Goal: Information Seeking & Learning: Find specific fact

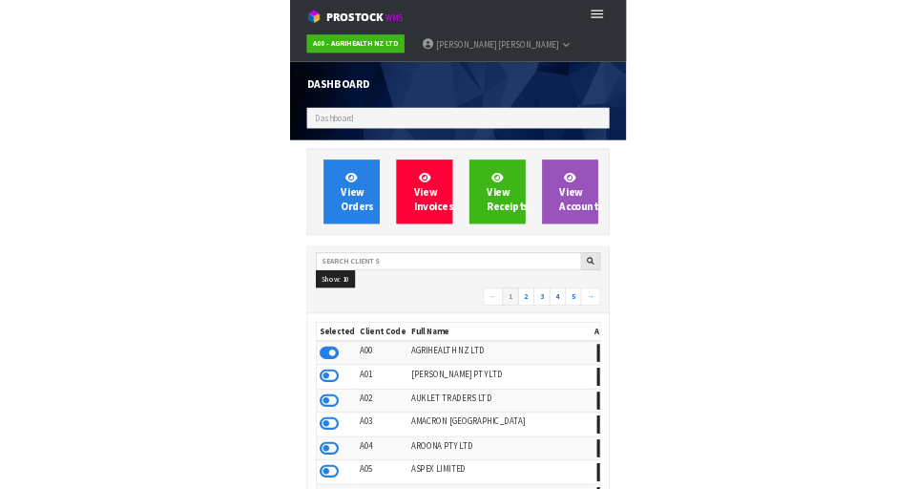
scroll to position [1515, 659]
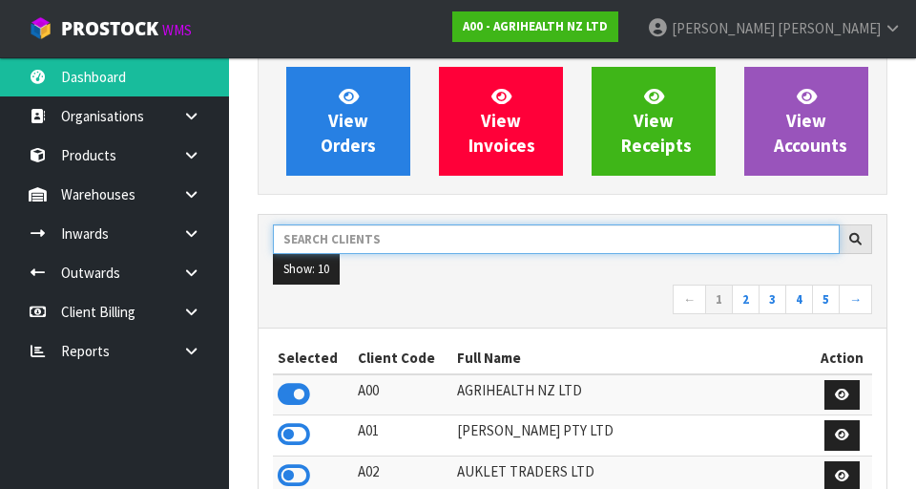
click at [331, 239] on input "text" at bounding box center [556, 239] width 567 height 30
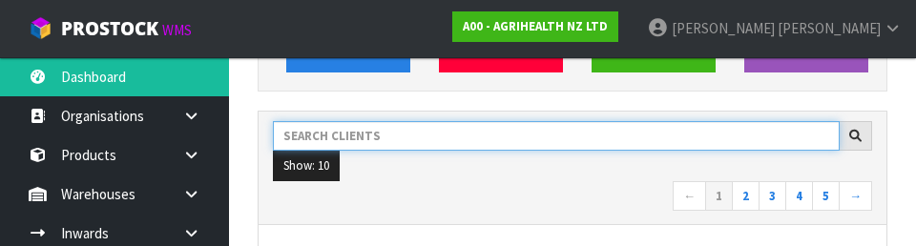
scroll to position [262, 0]
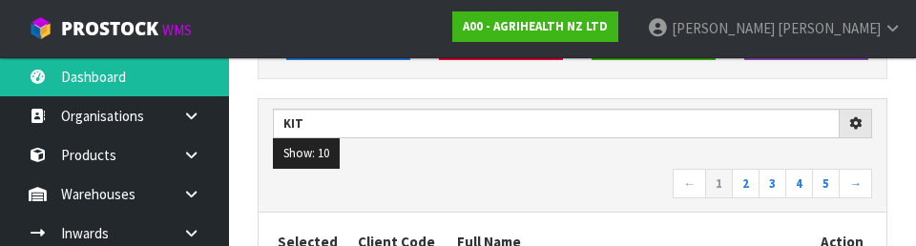
click at [585, 197] on nav "← 1 2 3 4 5 →" at bounding box center [573, 185] width 600 height 33
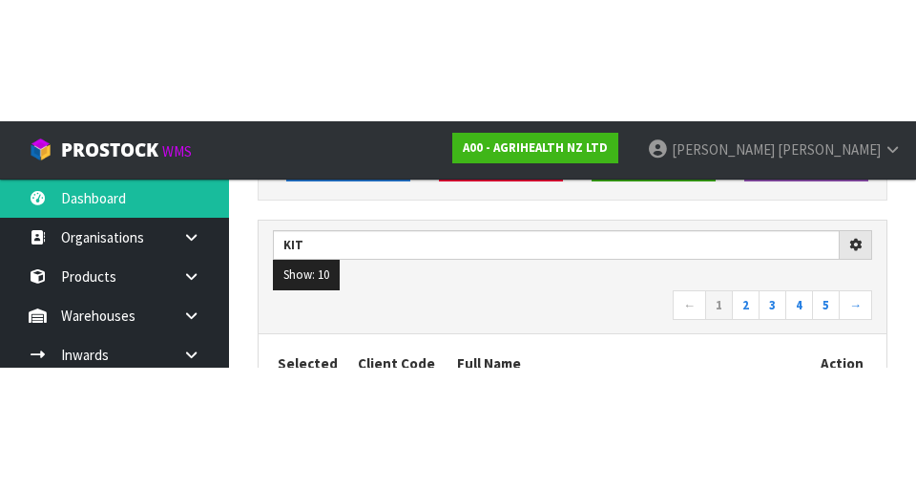
scroll to position [270, 0]
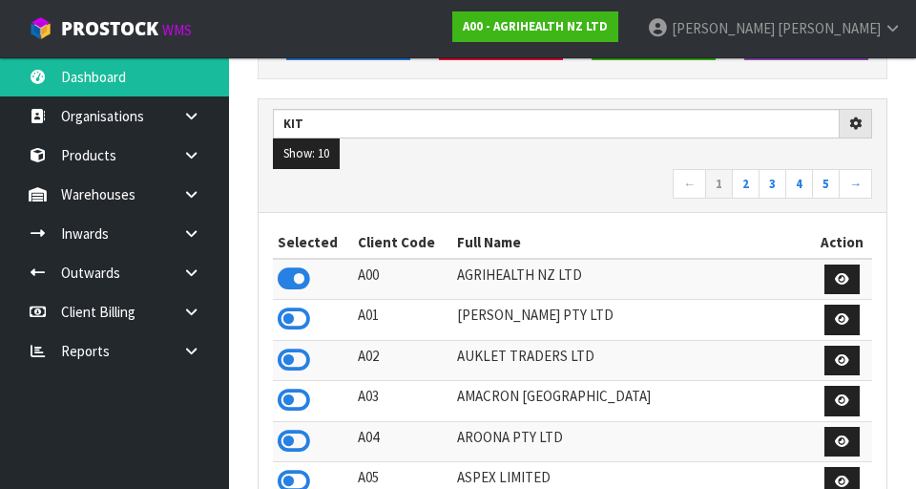
type input "KIT"
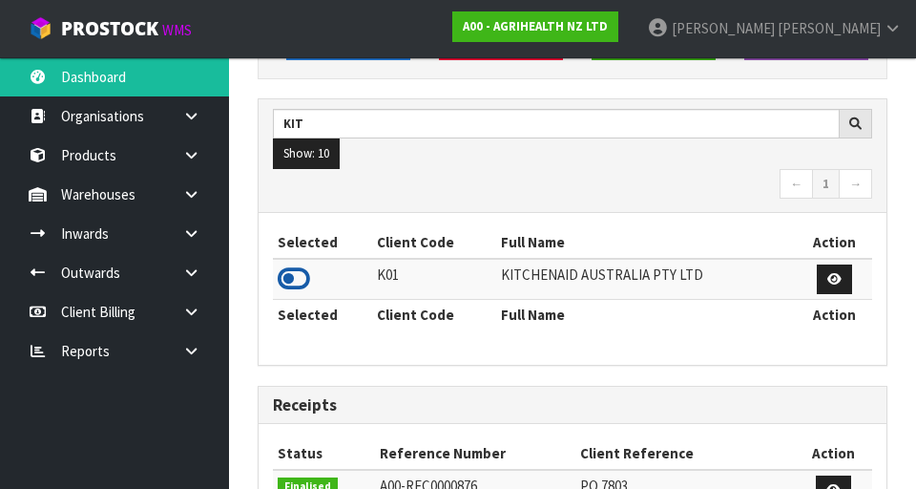
click at [296, 284] on icon at bounding box center [294, 278] width 32 height 29
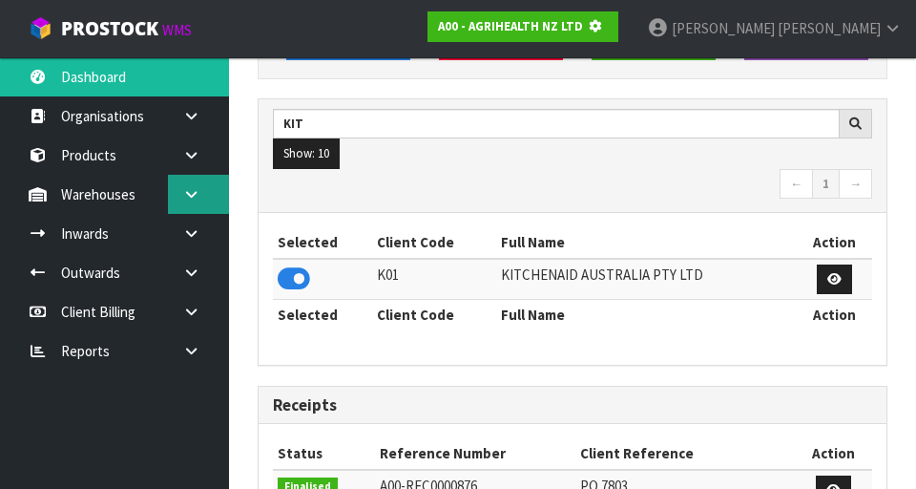
click at [189, 197] on icon at bounding box center [191, 194] width 18 height 14
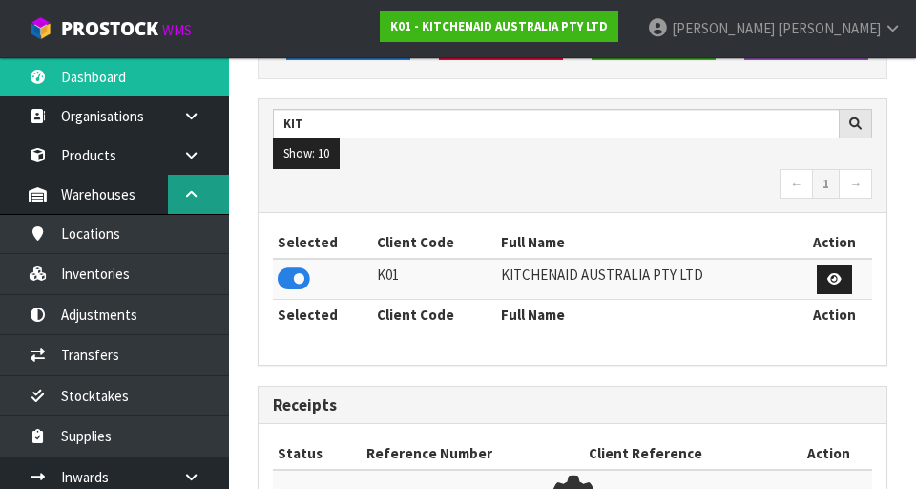
scroll to position [1515, 659]
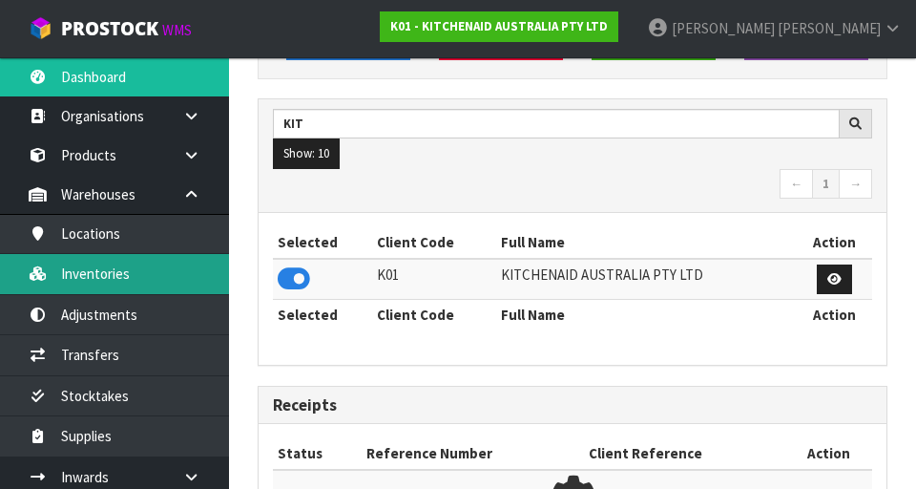
click at [91, 265] on link "Inventories" at bounding box center [114, 273] width 229 height 39
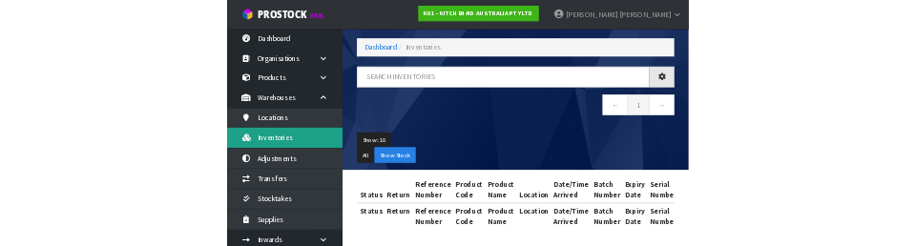
scroll to position [80, 0]
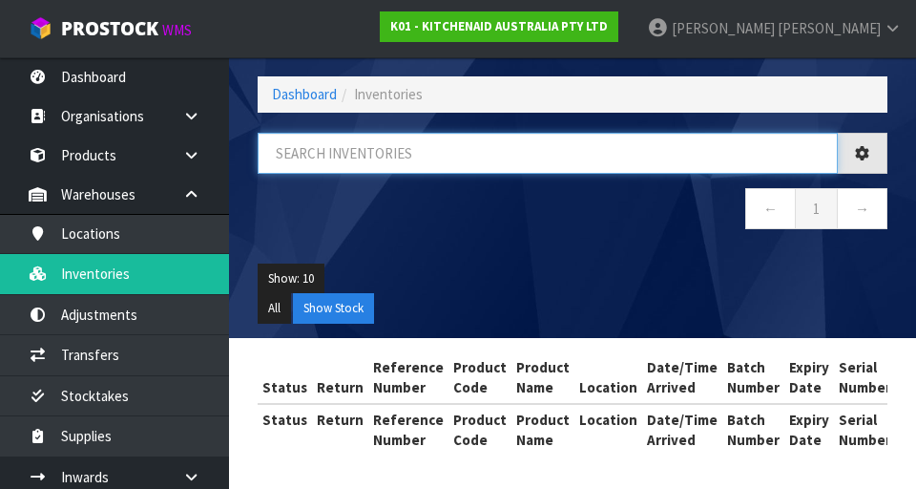
click at [696, 158] on input "text" at bounding box center [548, 153] width 580 height 41
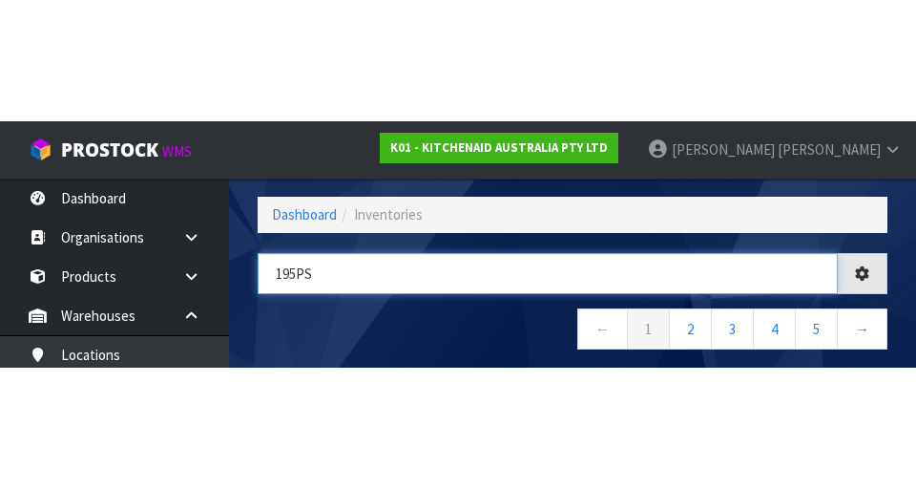
scroll to position [0, 0]
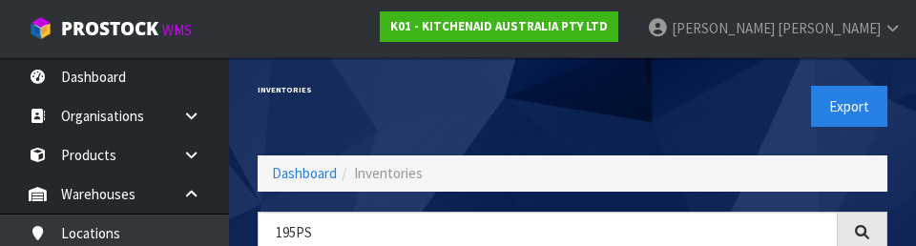
click at [713, 95] on div "Export" at bounding box center [737, 106] width 329 height 98
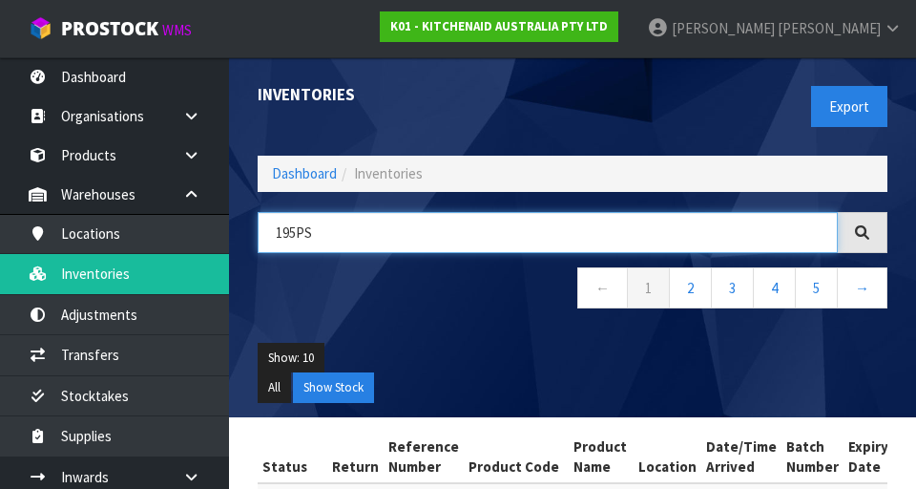
click at [628, 239] on input "195PS" at bounding box center [548, 232] width 580 height 41
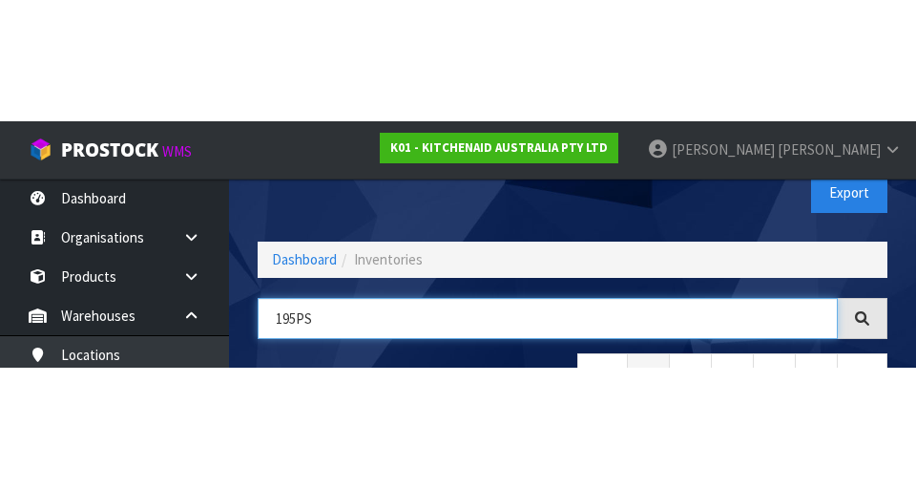
scroll to position [109, 0]
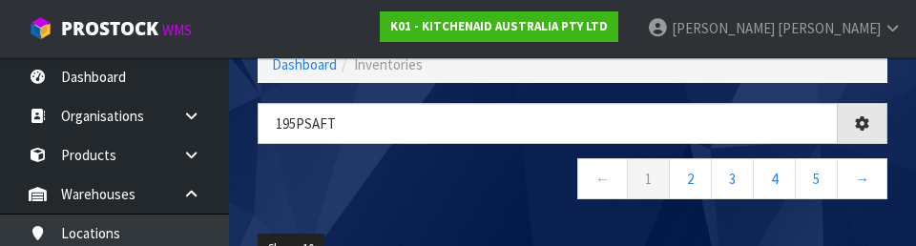
click at [347, 157] on div "195PSAft ← 1 2 3 4 5 →" at bounding box center [572, 161] width 659 height 116
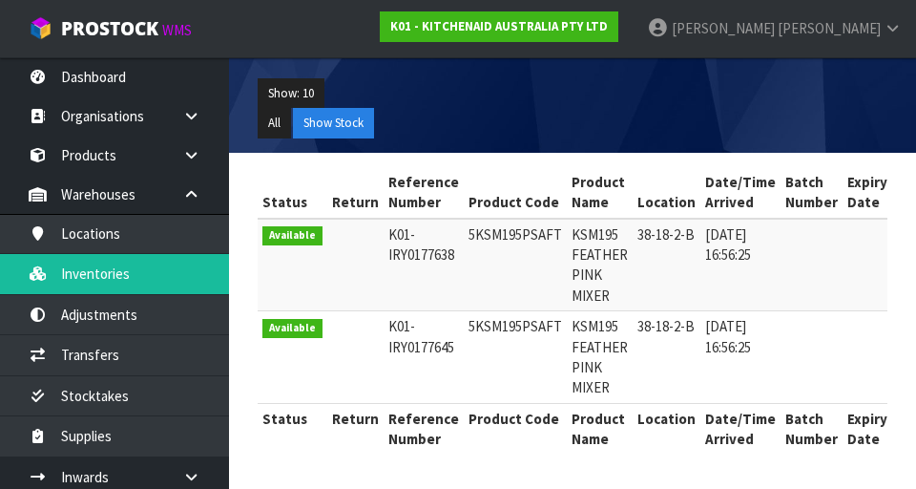
scroll to position [0, 0]
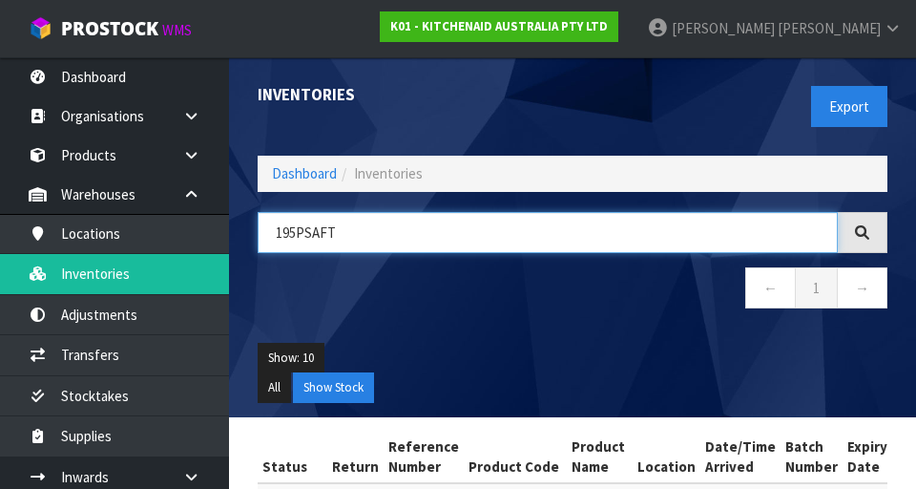
click at [667, 230] on input "195PSAFT" at bounding box center [548, 232] width 580 height 41
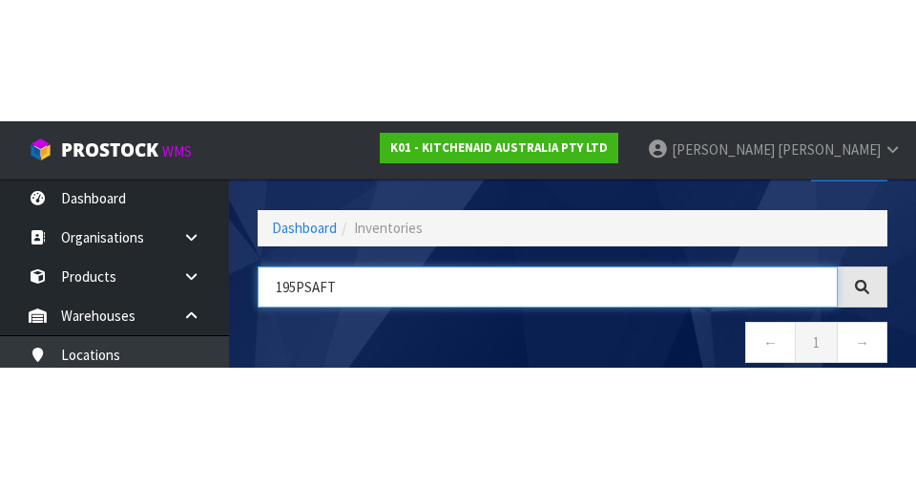
scroll to position [109, 0]
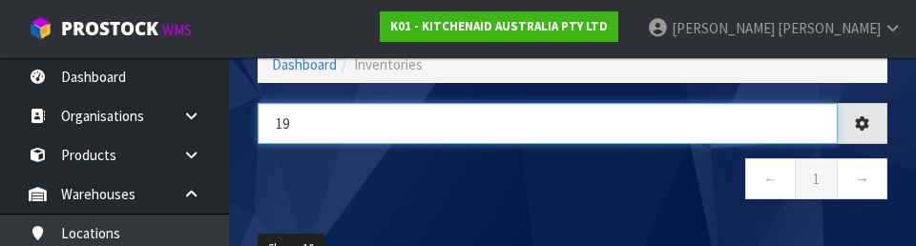
type input "1"
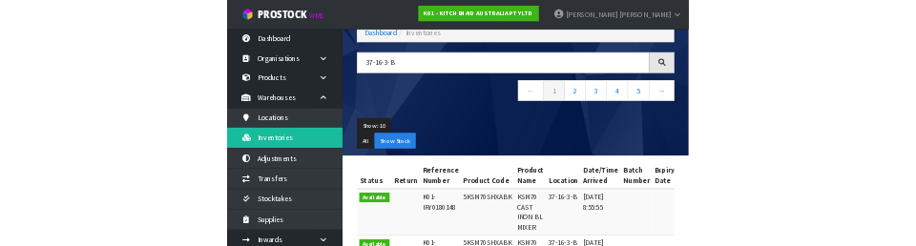
scroll to position [0, 0]
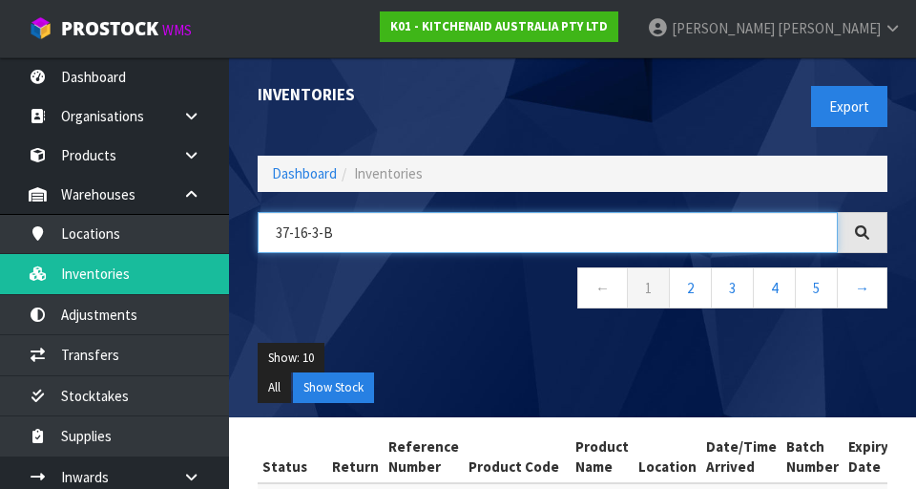
click at [707, 250] on input "37-16-3-B" at bounding box center [548, 232] width 580 height 41
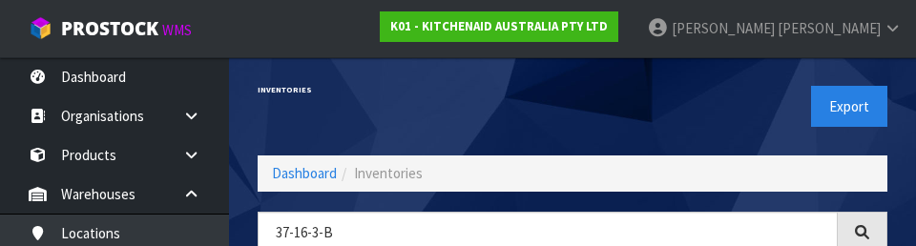
click at [696, 120] on div "Export" at bounding box center [737, 106] width 329 height 98
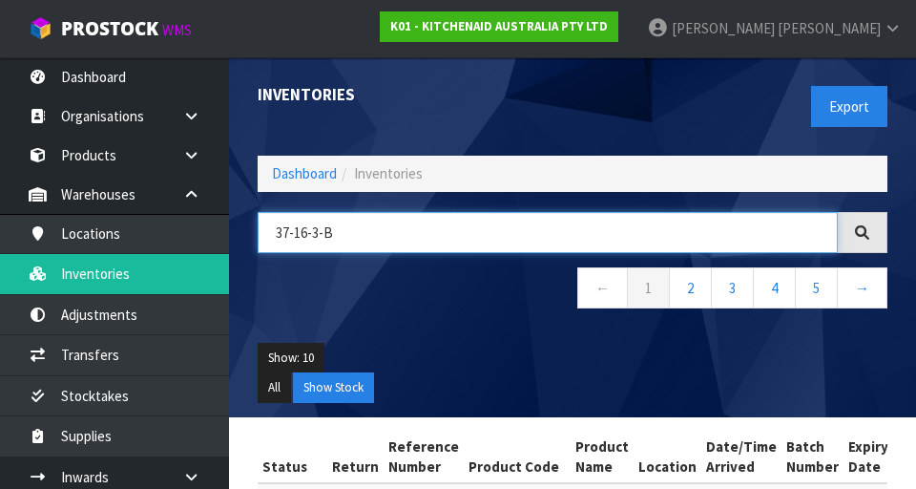
click at [678, 227] on input "37-16-3-B" at bounding box center [548, 232] width 580 height 41
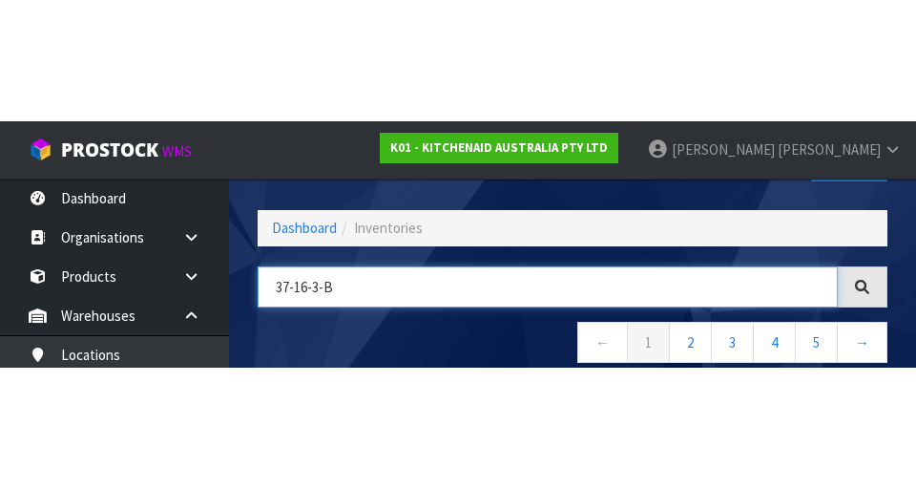
scroll to position [109, 0]
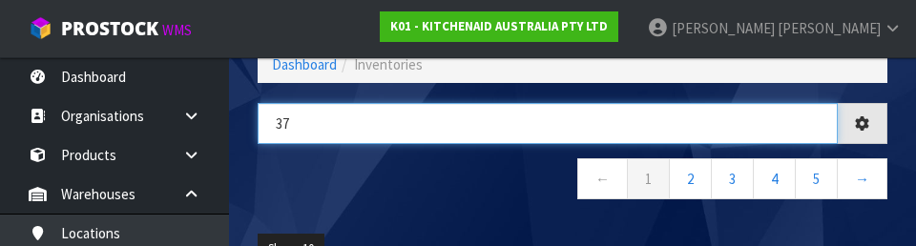
type input "3"
type input "MMGAA"
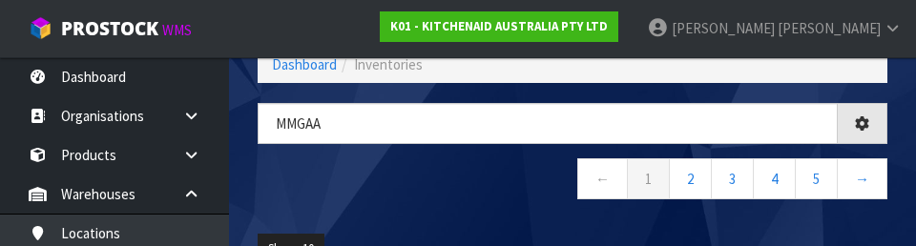
click at [291, 185] on nav "← 1 2 3 4 5 →" at bounding box center [573, 181] width 630 height 47
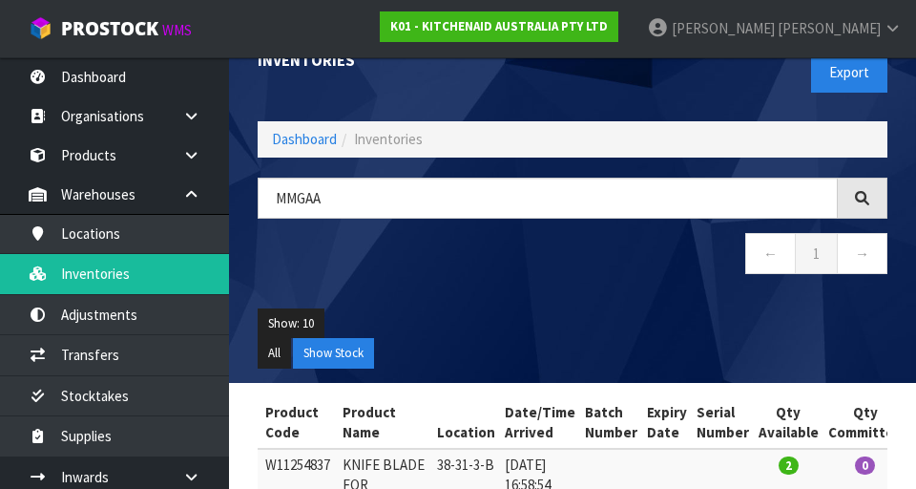
scroll to position [34, 0]
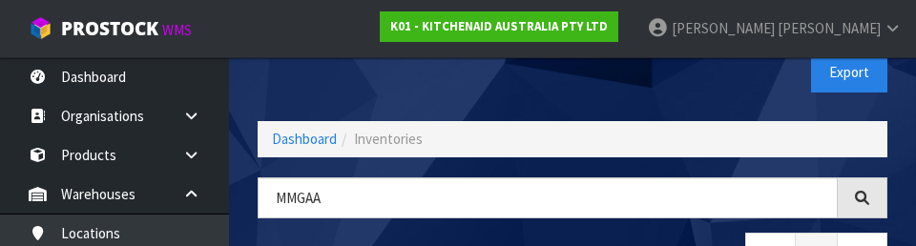
click at [689, 93] on div "Export" at bounding box center [737, 72] width 329 height 98
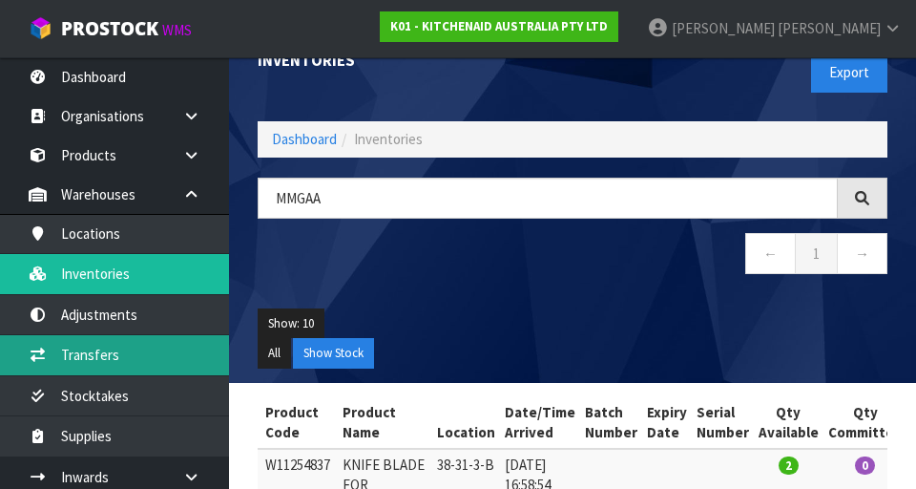
click at [73, 351] on link "Transfers" at bounding box center [114, 354] width 229 height 39
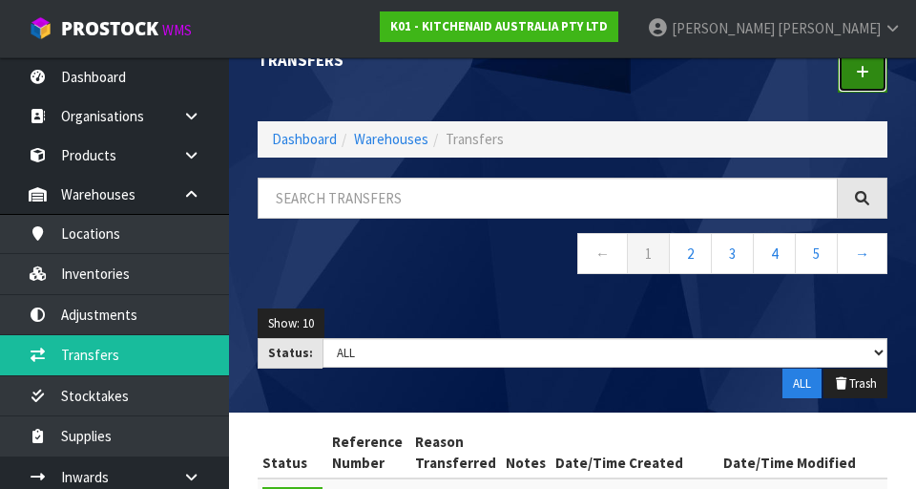
click at [874, 74] on link at bounding box center [863, 72] width 50 height 41
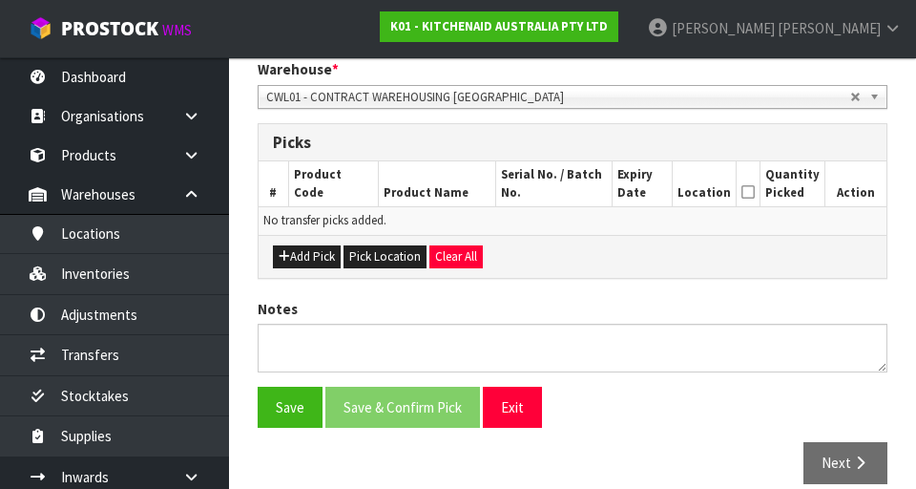
scroll to position [429, 0]
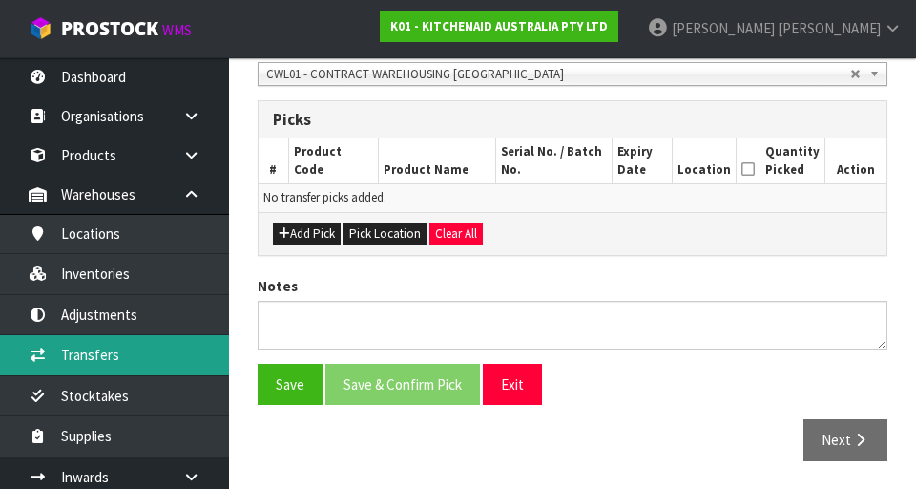
click at [77, 344] on link "Transfers" at bounding box center [114, 354] width 229 height 39
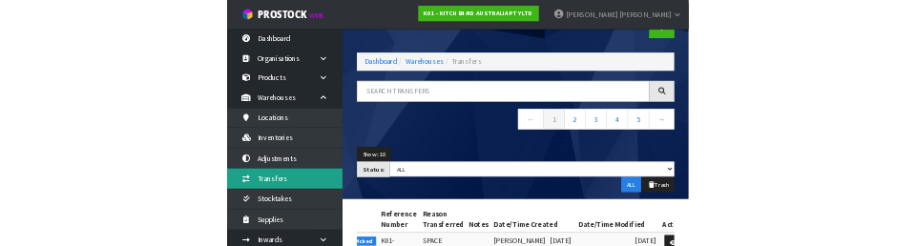
scroll to position [47, 0]
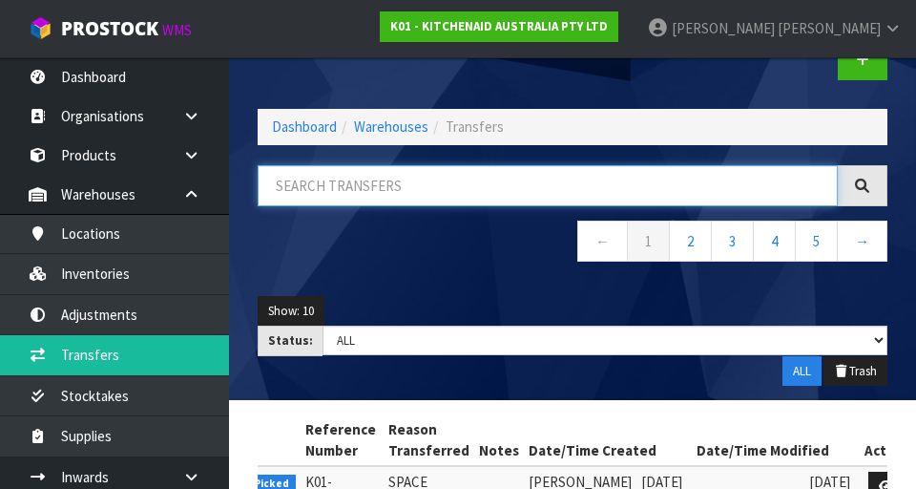
click at [700, 168] on input "text" at bounding box center [548, 185] width 580 height 41
click at [695, 165] on input "text" at bounding box center [548, 185] width 580 height 41
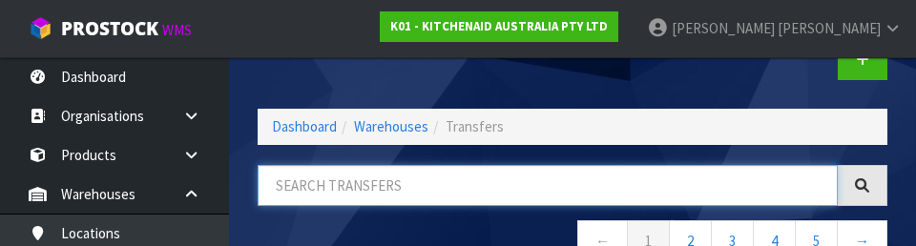
click at [689, 177] on input "text" at bounding box center [548, 185] width 580 height 41
click at [312, 204] on input "MMGAA" at bounding box center [548, 185] width 580 height 41
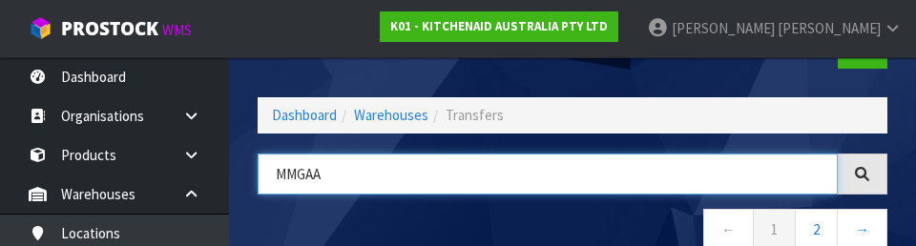
type input "MMGAA"
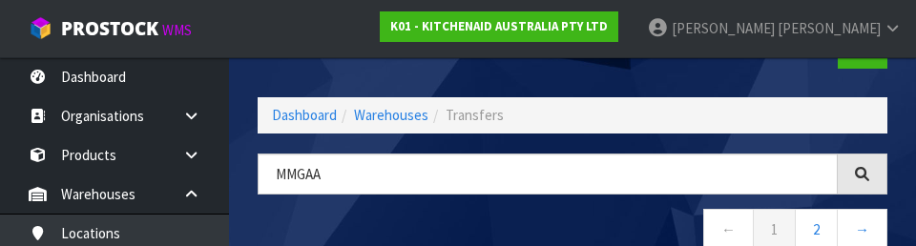
click at [544, 221] on nav "← 1 2 →" at bounding box center [573, 232] width 630 height 47
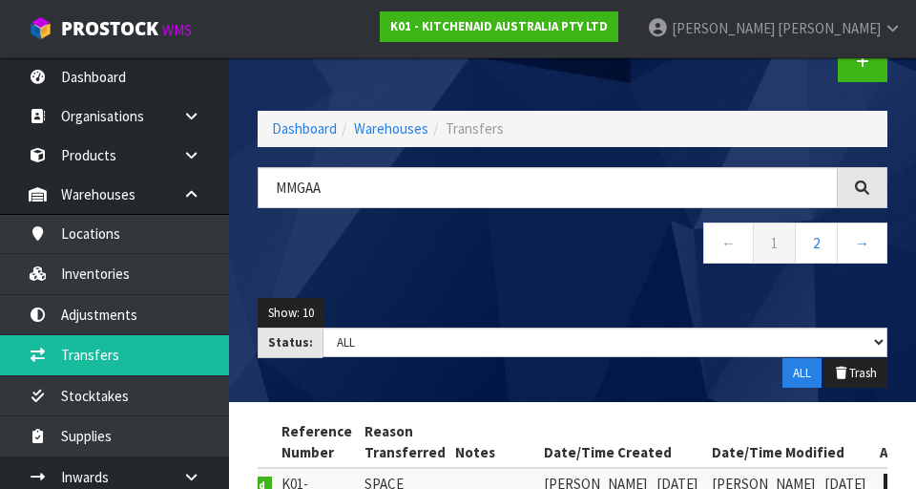
scroll to position [43, 0]
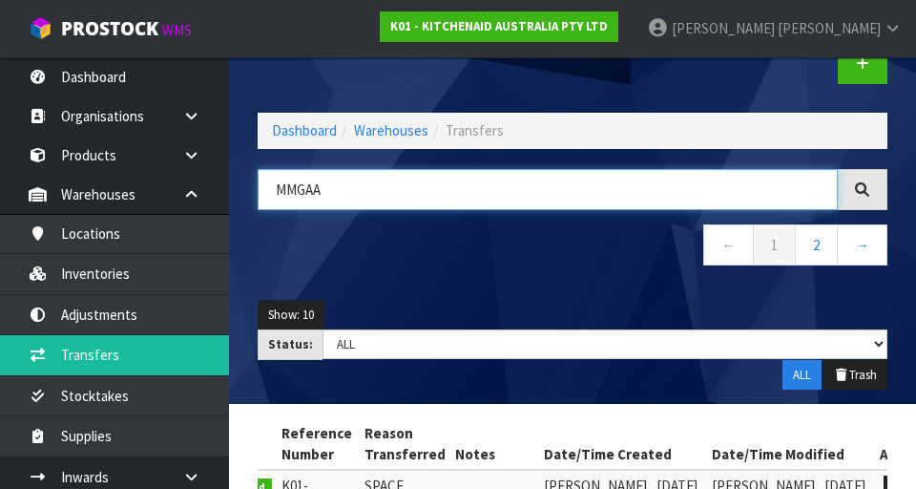
click at [685, 194] on input "MMGAA" at bounding box center [548, 189] width 580 height 41
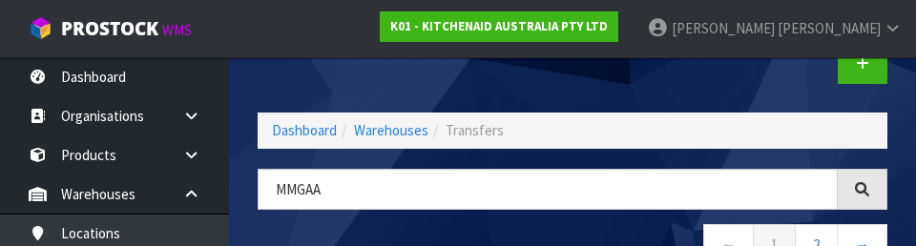
click at [652, 88] on div at bounding box center [737, 63] width 329 height 98
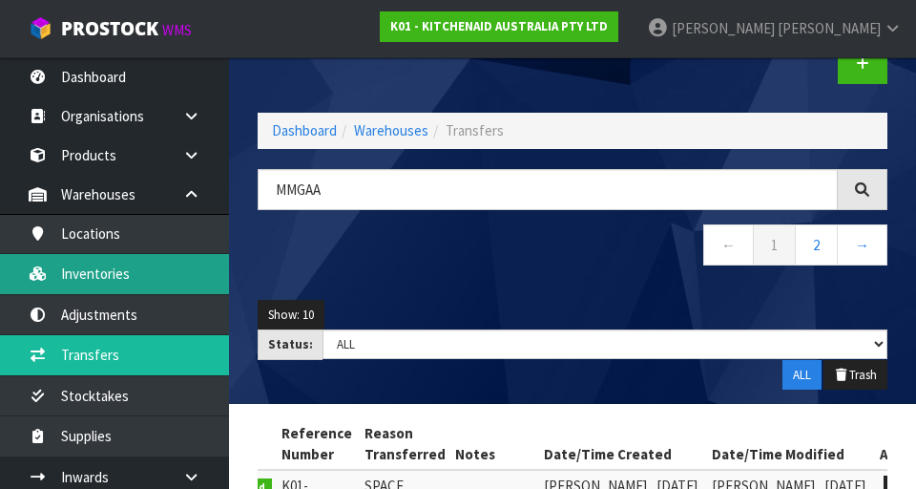
click at [75, 277] on link "Inventories" at bounding box center [114, 273] width 229 height 39
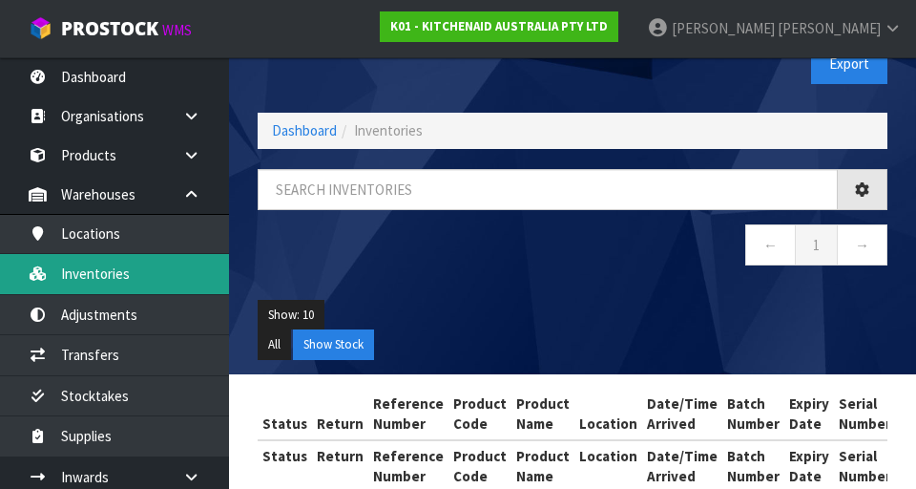
scroll to position [80, 0]
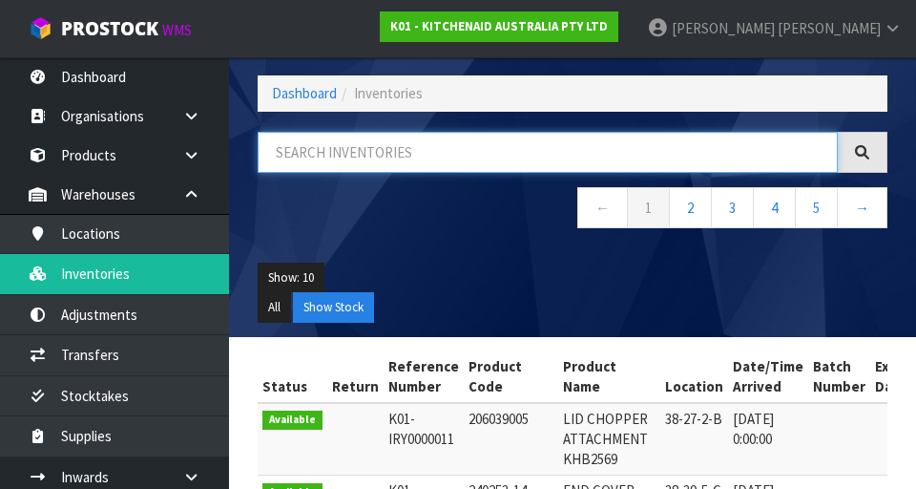
click at [746, 134] on input "text" at bounding box center [548, 152] width 580 height 41
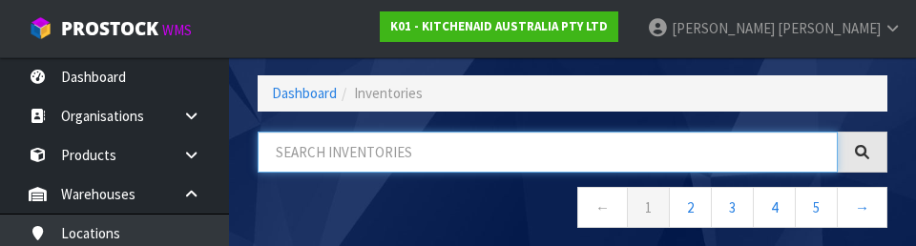
paste input "MMGAA"
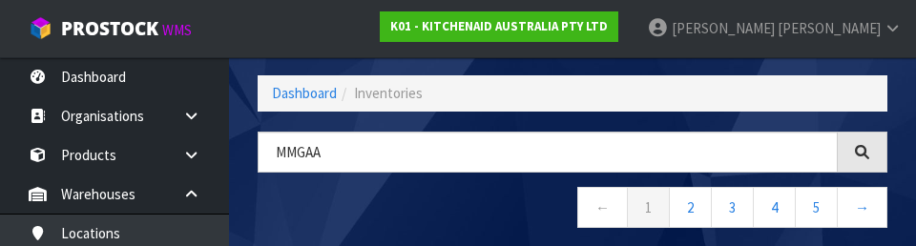
click at [495, 205] on nav "← 1 2 3 4 5 →" at bounding box center [573, 210] width 630 height 47
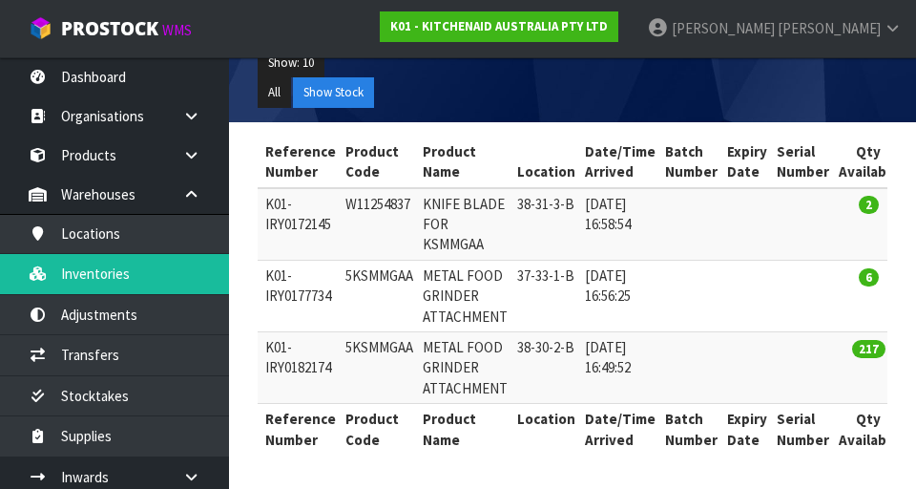
scroll to position [0, 0]
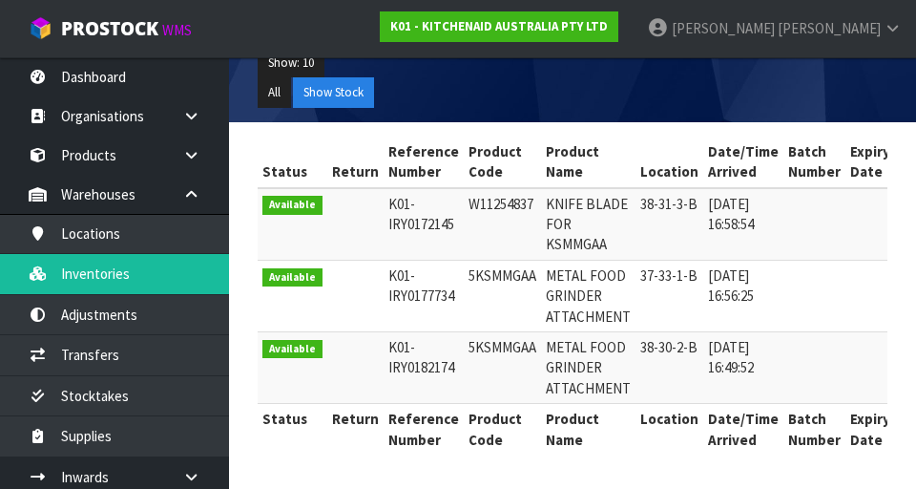
copy td "5KSMMGAA"
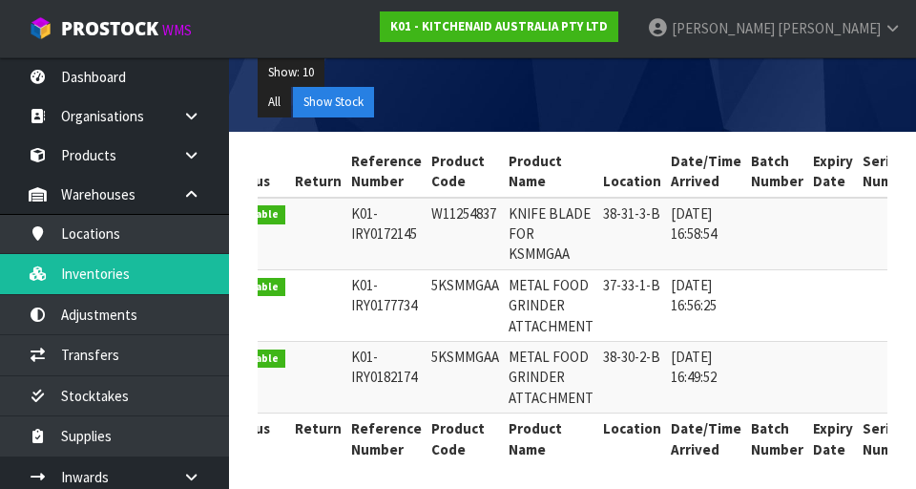
scroll to position [288, 0]
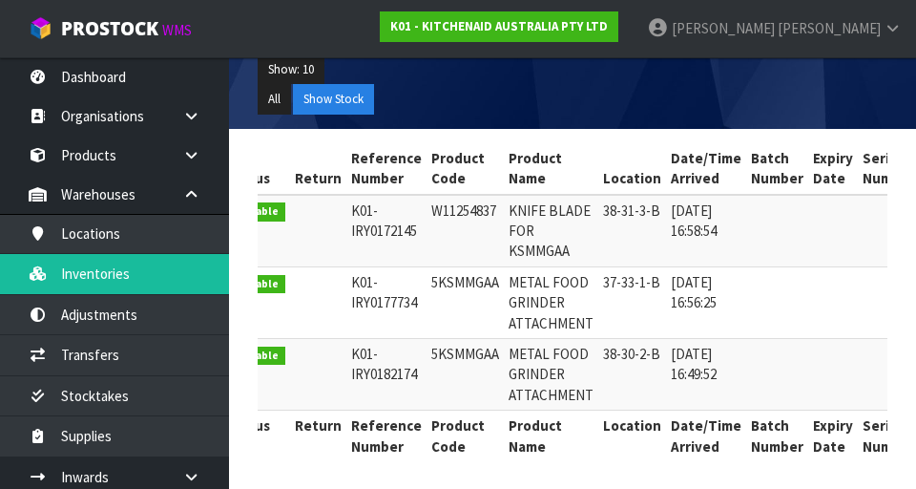
copy td "5KSMMGAA"
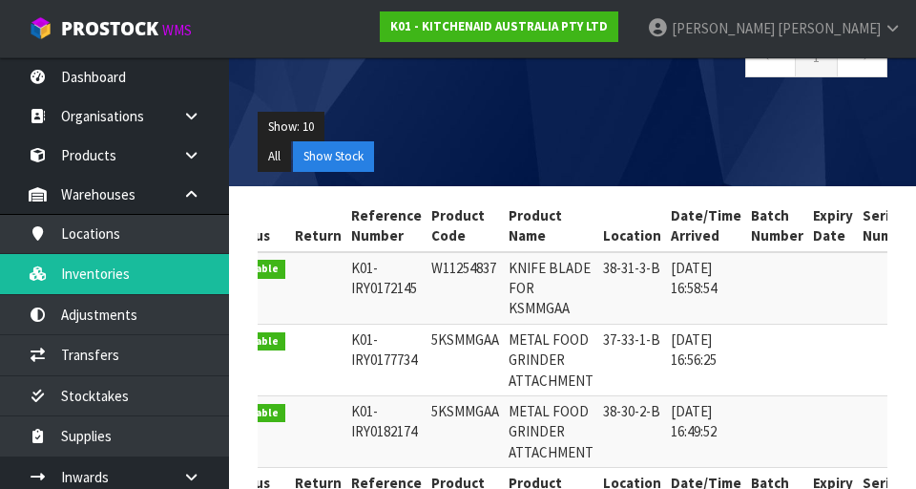
scroll to position [63, 0]
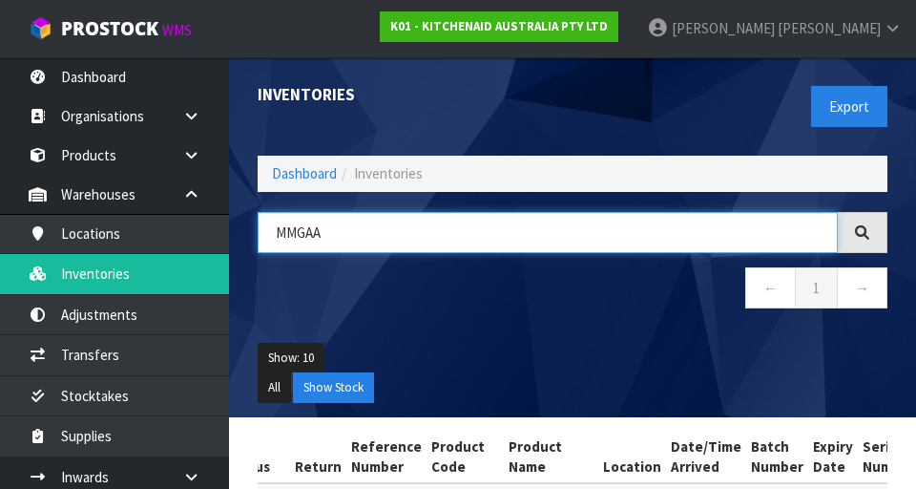
click at [675, 232] on input "MMGAA" at bounding box center [548, 232] width 580 height 41
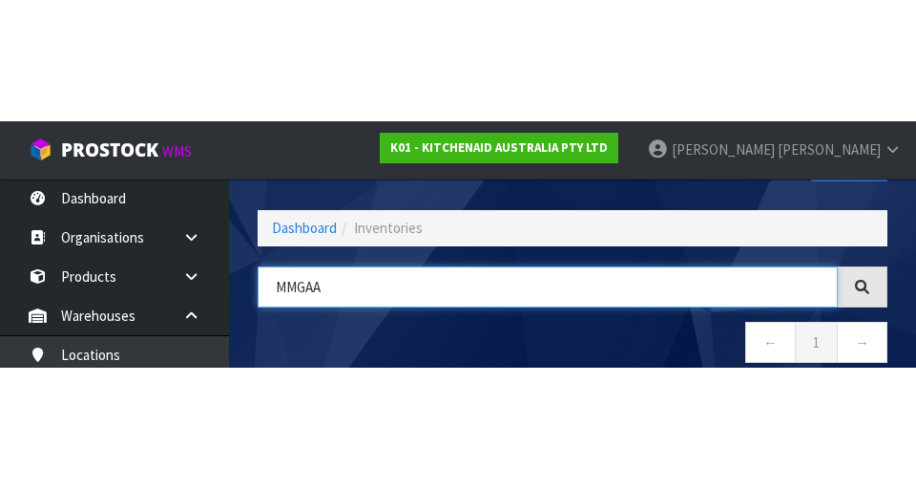
scroll to position [109, 0]
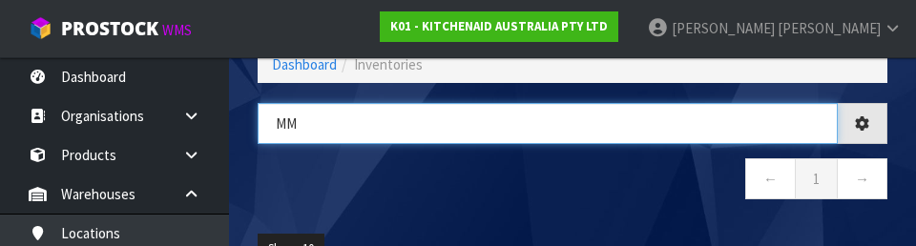
type input "M"
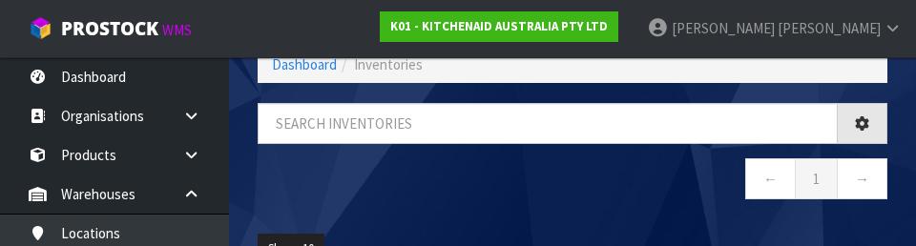
click at [675, 214] on div "← 1 →" at bounding box center [572, 161] width 659 height 116
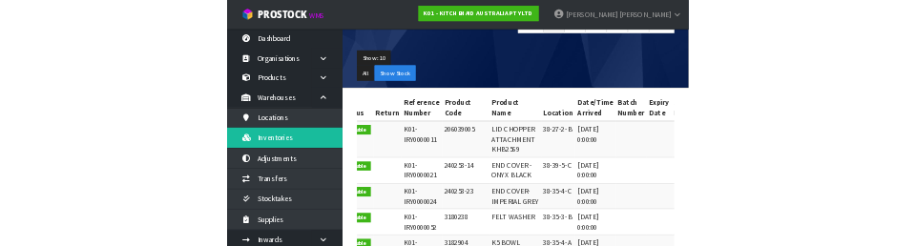
scroll to position [0, 0]
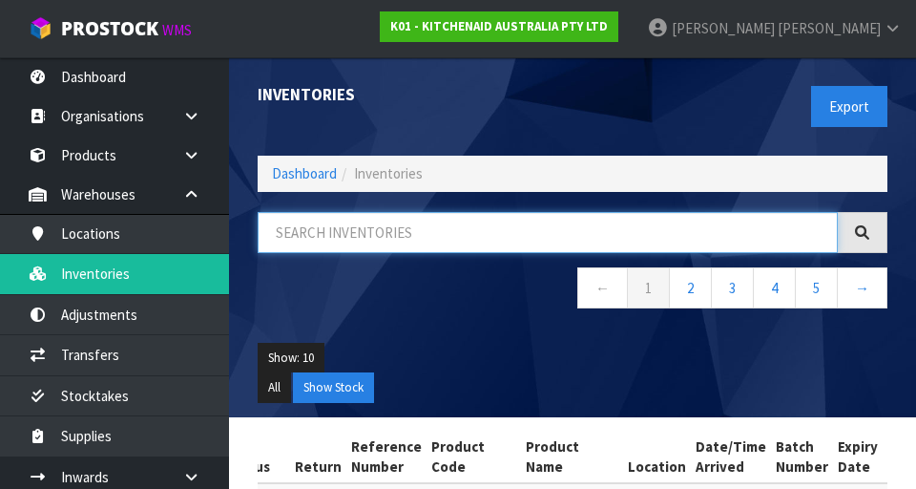
click at [673, 236] on input "text" at bounding box center [548, 232] width 580 height 41
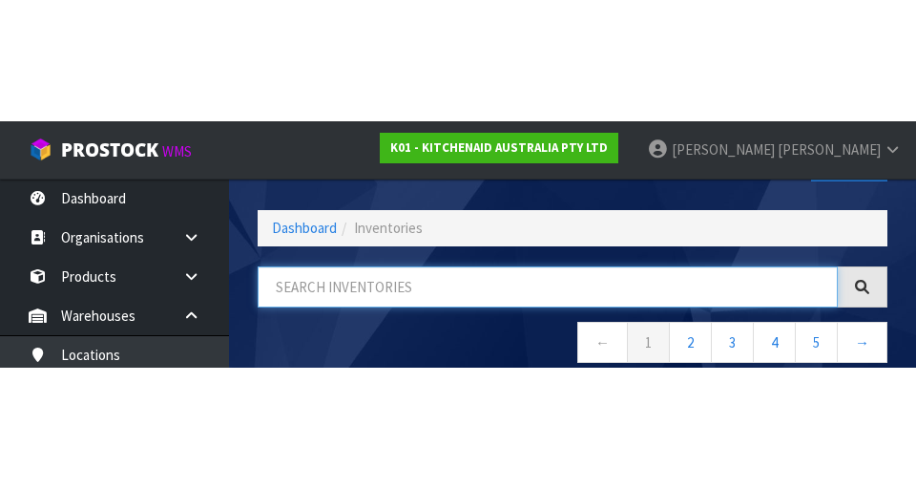
scroll to position [109, 0]
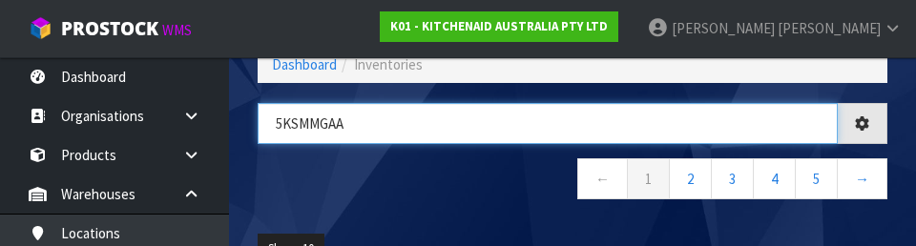
type input "5KSMMGAA"
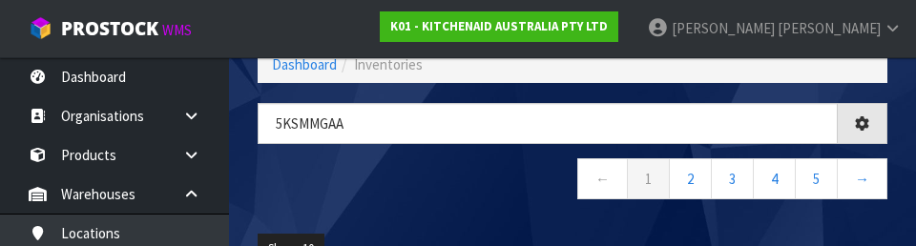
click at [295, 179] on nav "← 1 2 3 4 5 →" at bounding box center [573, 181] width 630 height 47
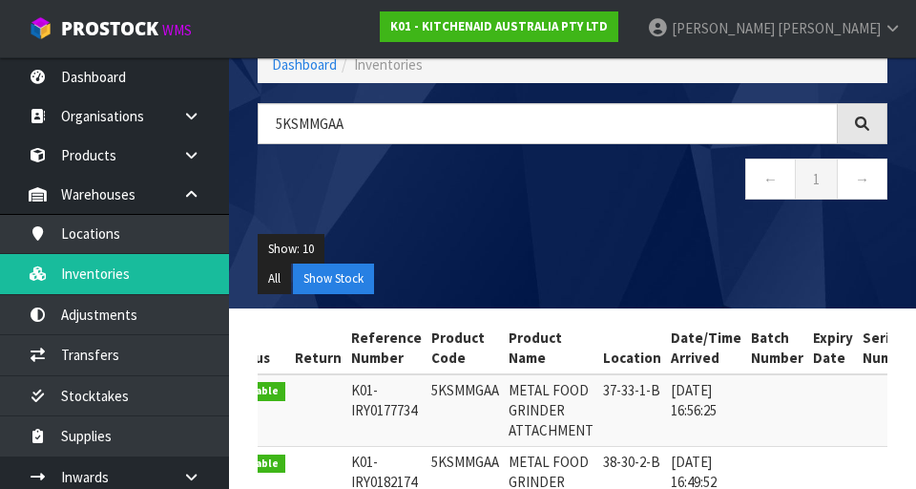
scroll to position [0, 0]
